Goal: Find specific page/section: Find specific page/section

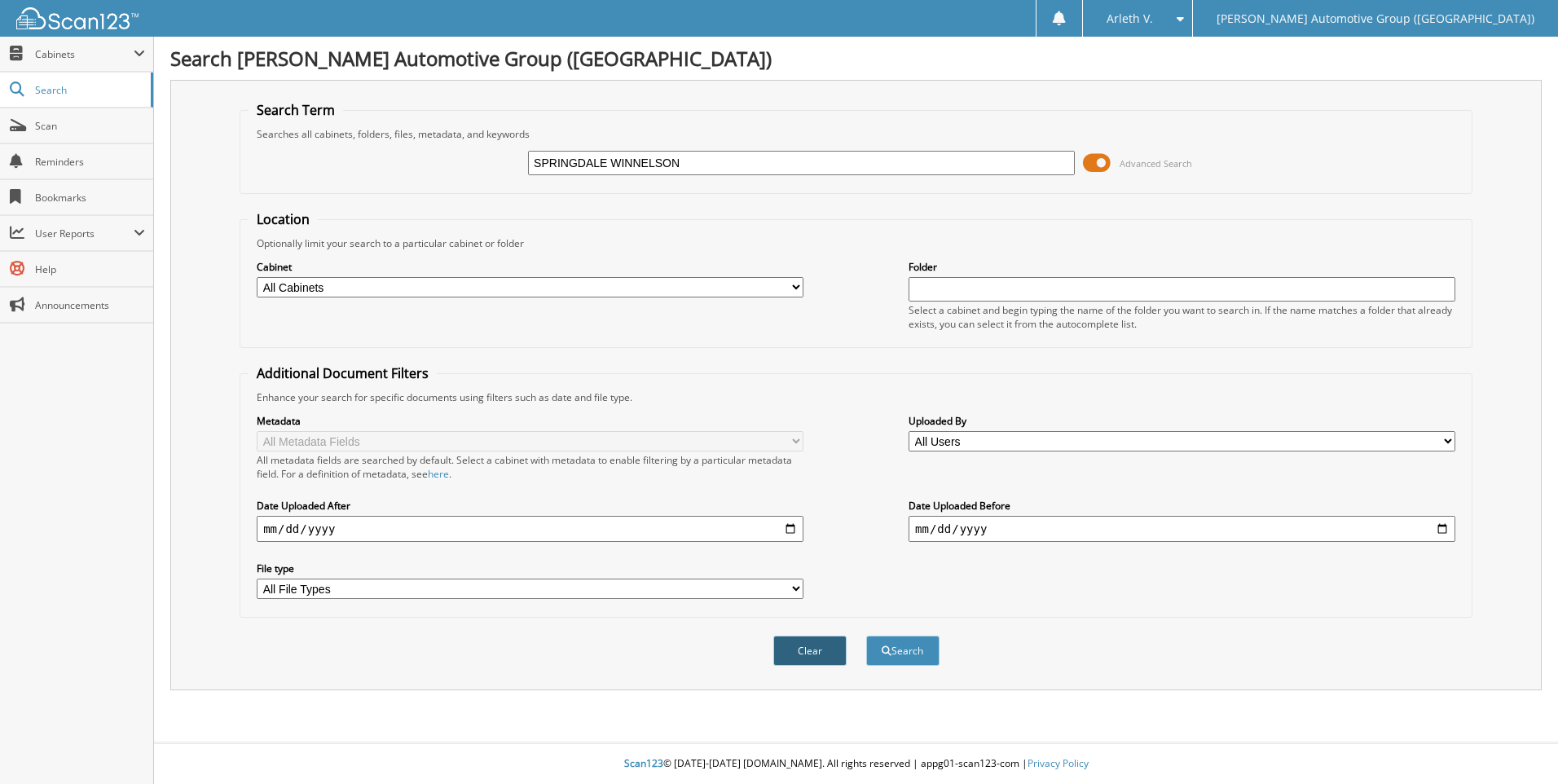
type input "SPRINGDALE WINNELSON"
click at [806, 655] on button "Clear" at bounding box center [810, 650] width 73 height 30
click at [608, 169] on input "text" at bounding box center [800, 162] width 546 height 25
paste input "SPRINGDALE WINNELSON"
type input "SPRINGDALE WINNELSON"
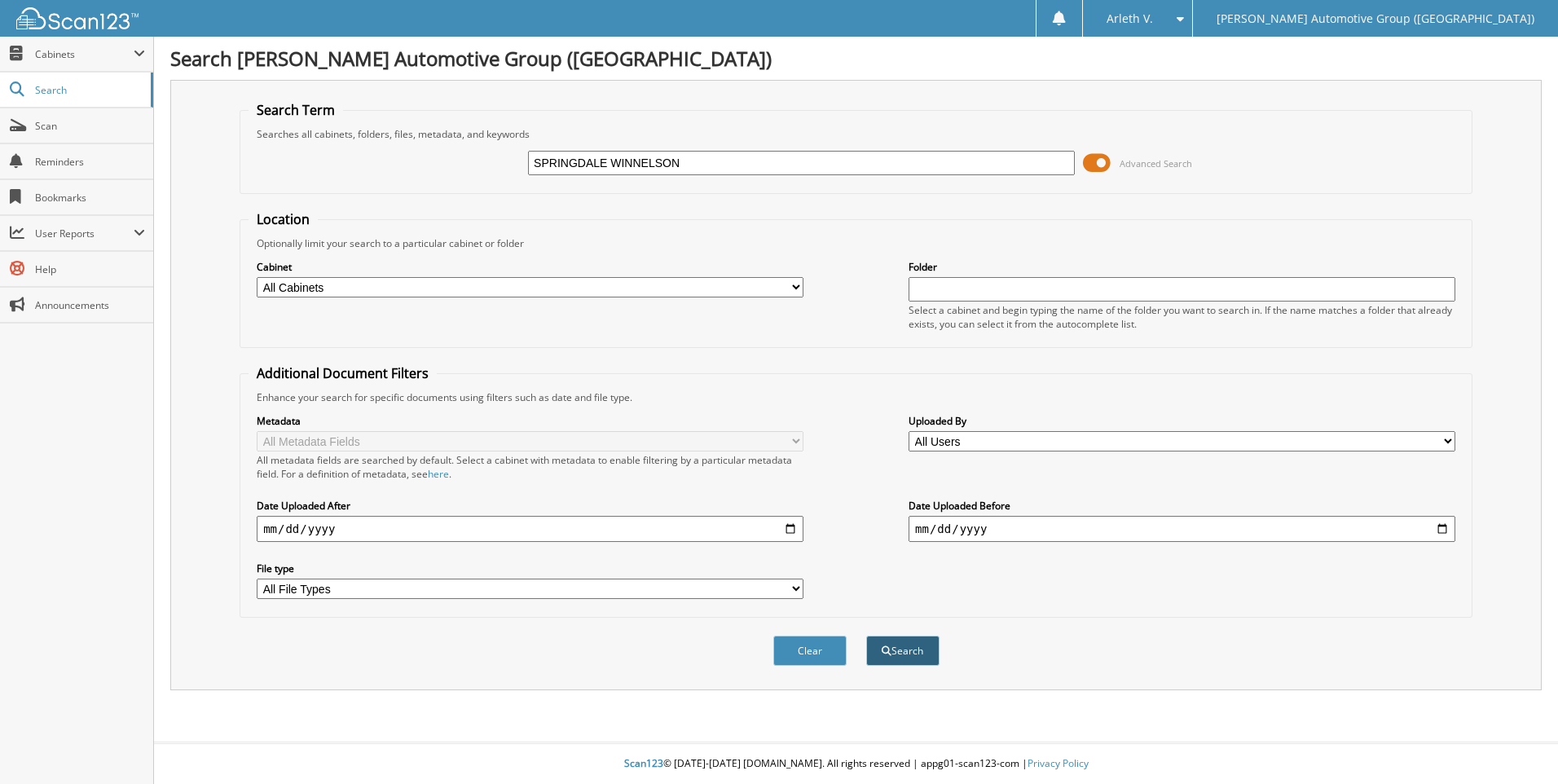
click at [878, 651] on button "Search" at bounding box center [902, 650] width 73 height 30
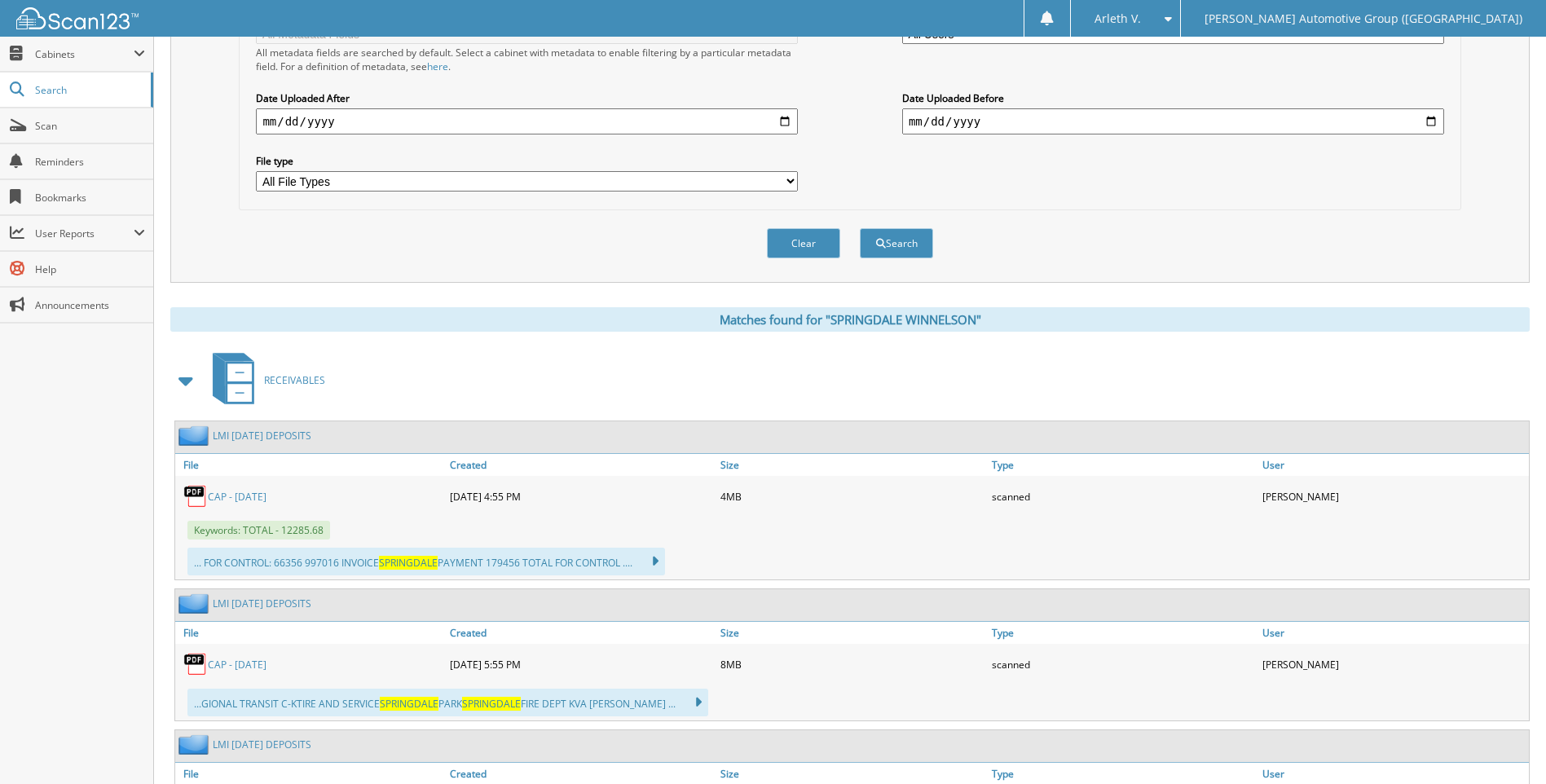
scroll to position [570, 0]
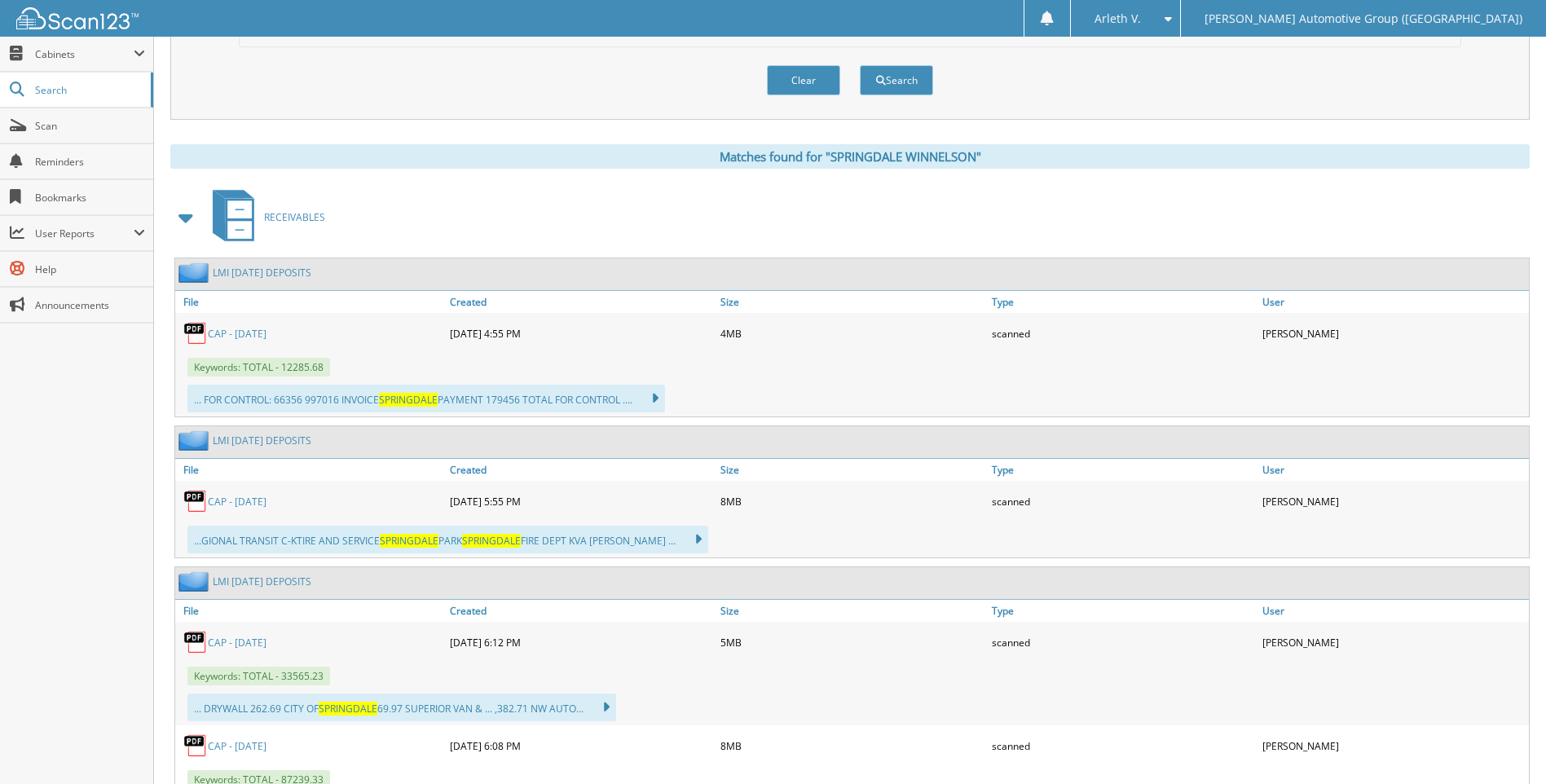
click at [188, 218] on span at bounding box center [186, 217] width 23 height 30
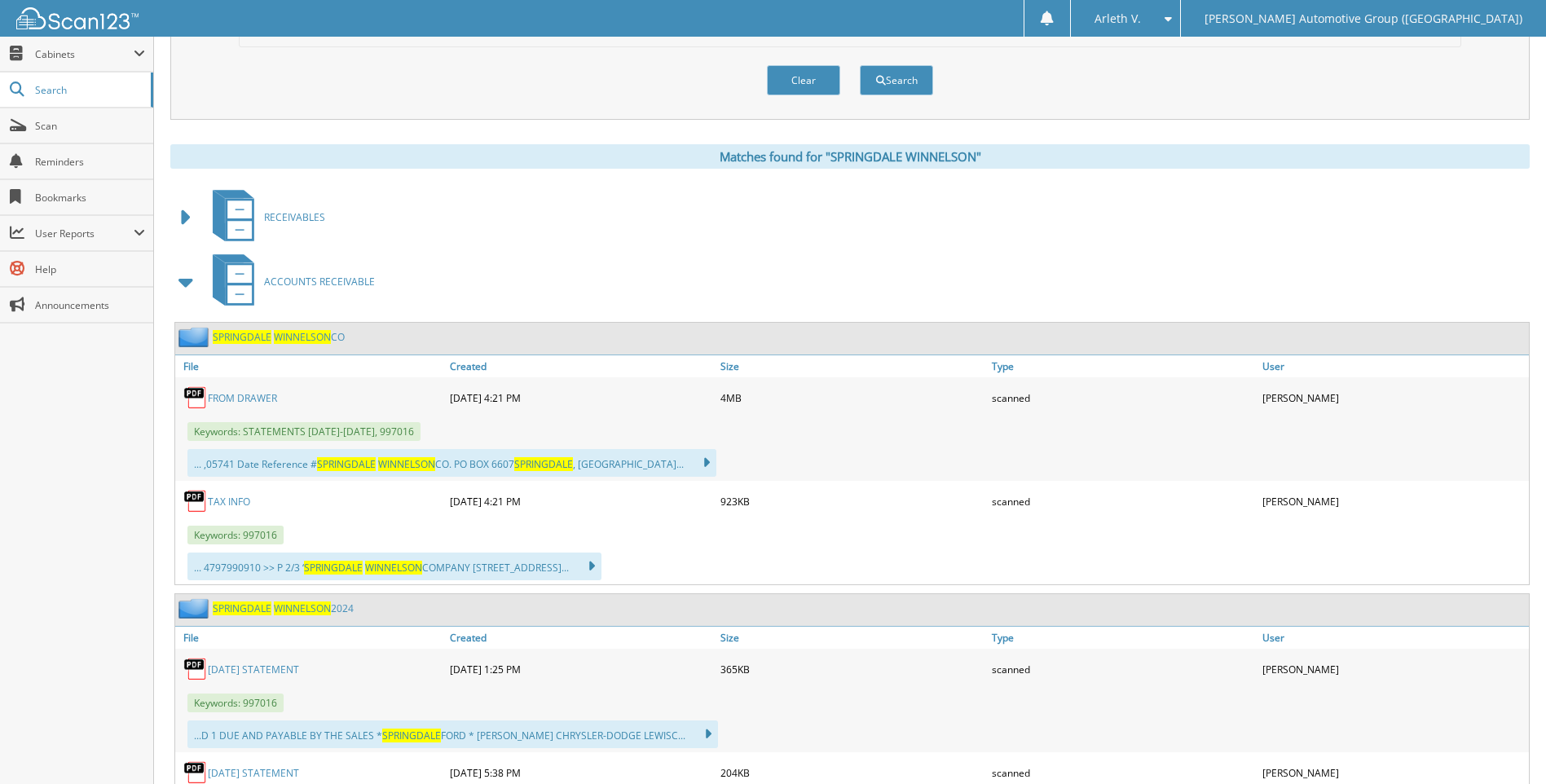
click at [269, 340] on span "SPRINGDALE" at bounding box center [241, 336] width 59 height 14
